Goal: Check status: Check status

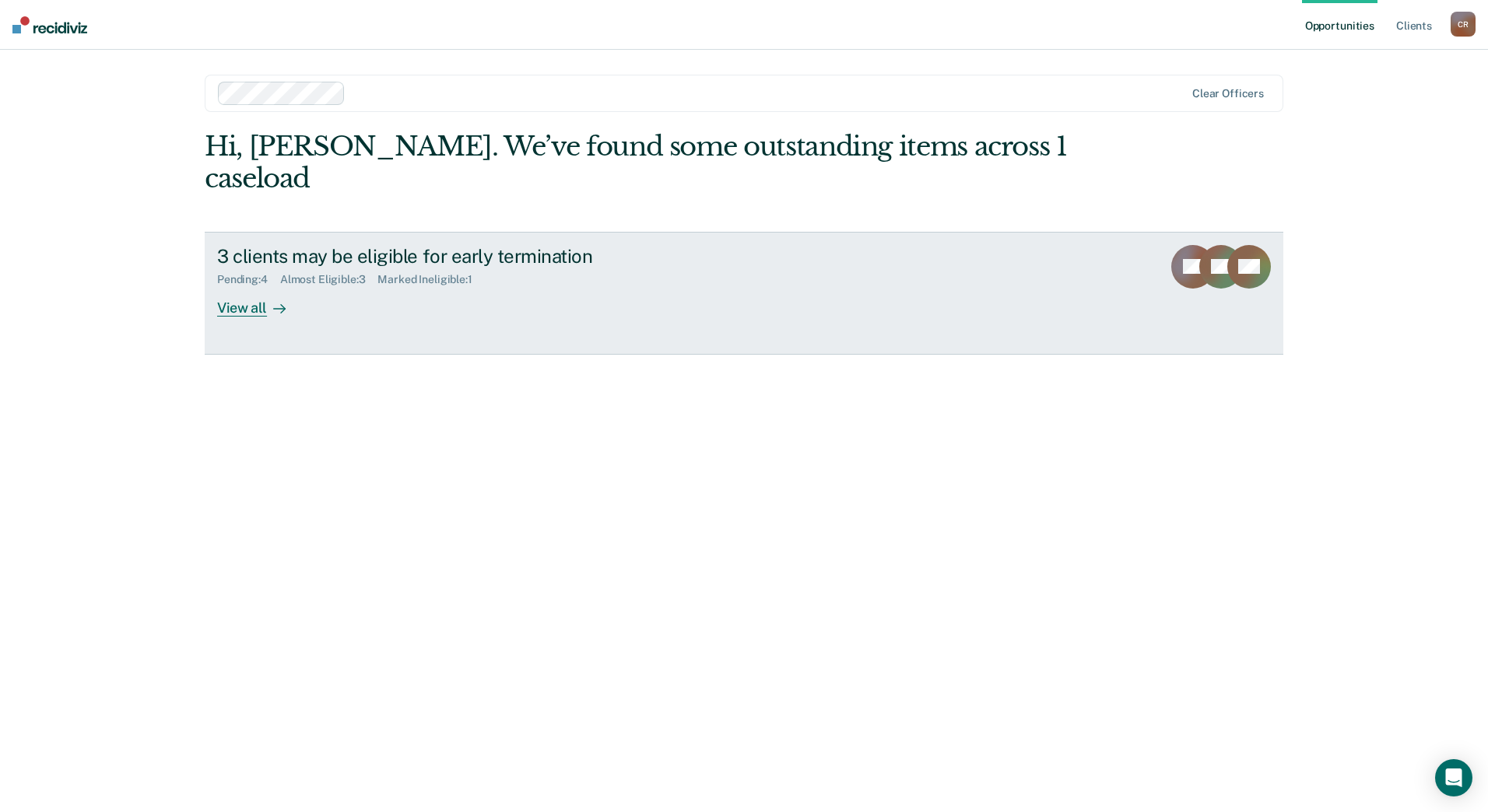
click at [397, 300] on link "3 clients may be eligible for early termination Pending : 4 Almost Eligible : 3…" at bounding box center [743, 293] width 1078 height 123
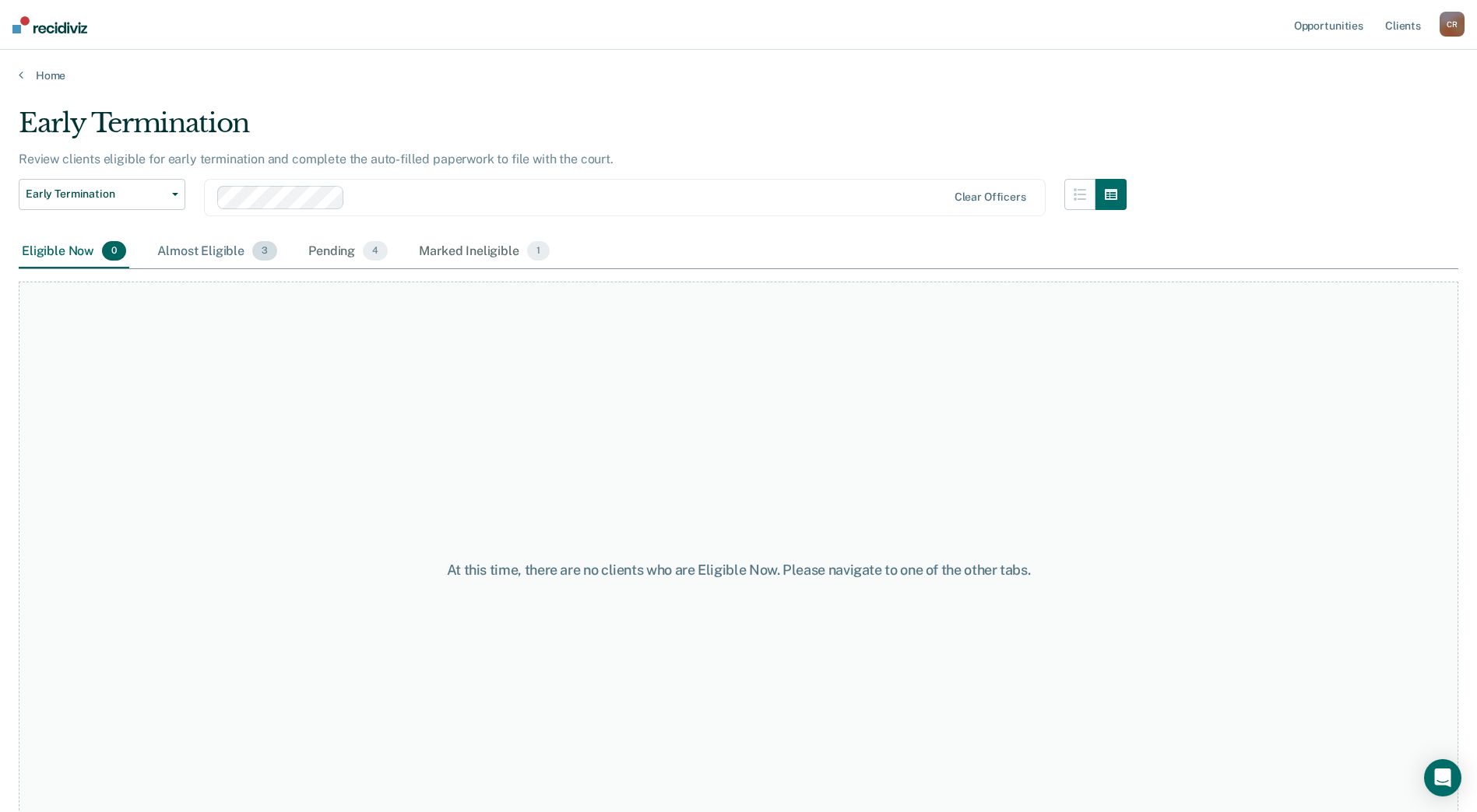
click at [208, 254] on div "Almost Eligible 3" at bounding box center [218, 252] width 127 height 34
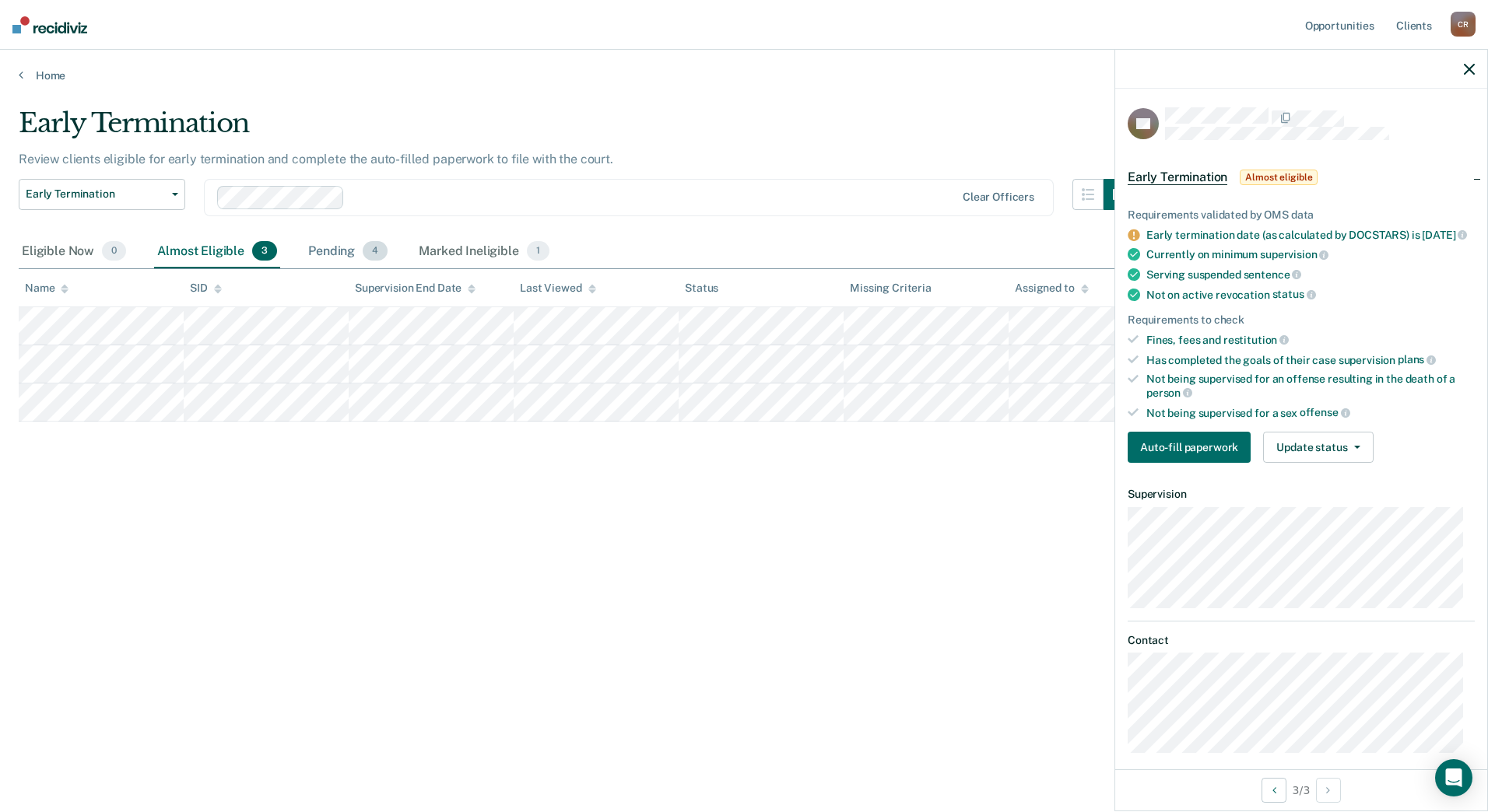
click at [341, 251] on div "Pending 4" at bounding box center [347, 252] width 85 height 34
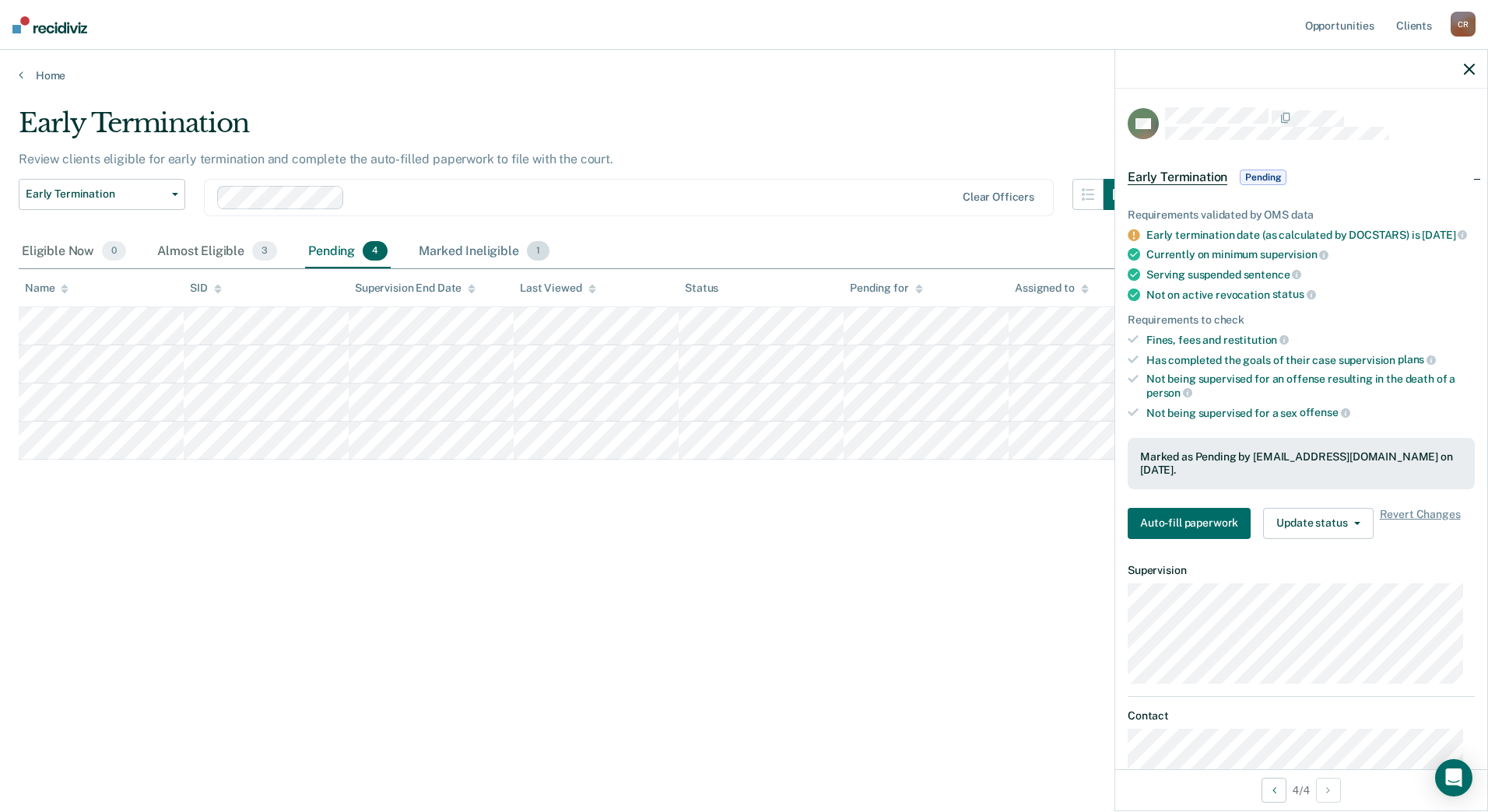
click at [462, 254] on div "Marked Ineligible 1" at bounding box center [484, 252] width 137 height 34
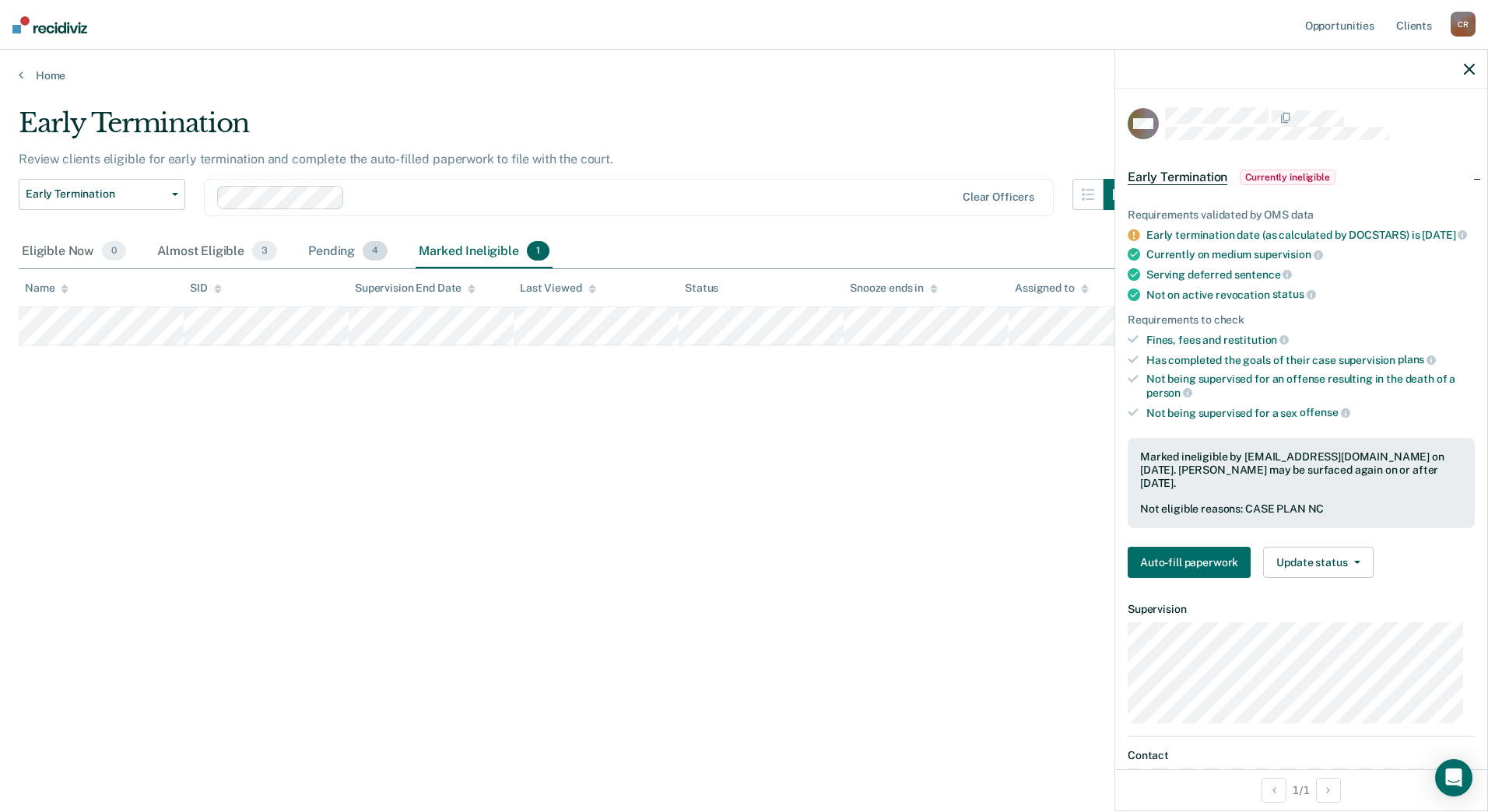
click at [342, 249] on div "Pending 4" at bounding box center [347, 252] width 85 height 34
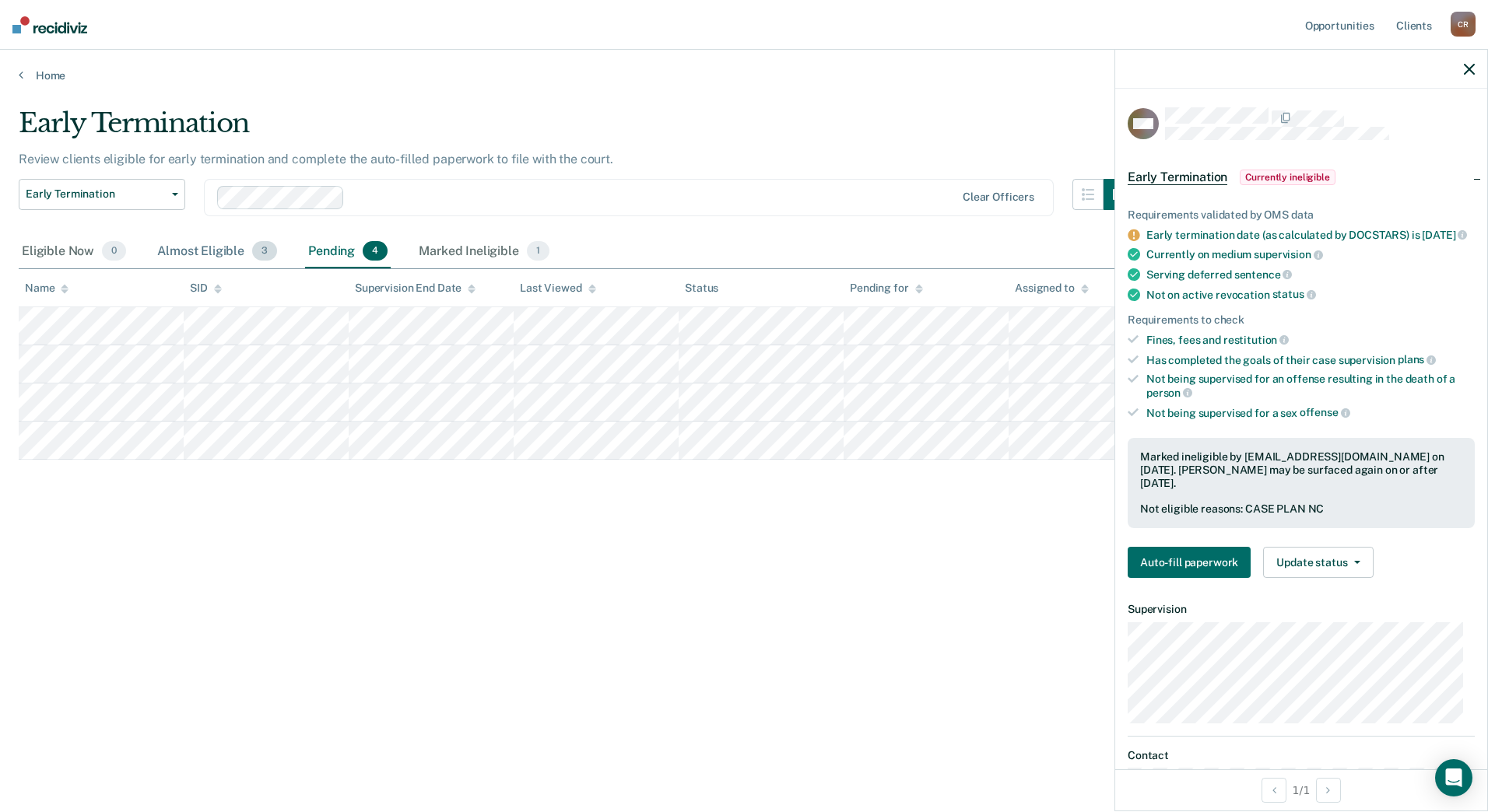
click at [232, 250] on div "Almost Eligible 3" at bounding box center [218, 252] width 126 height 34
